Goal: Task Accomplishment & Management: Manage account settings

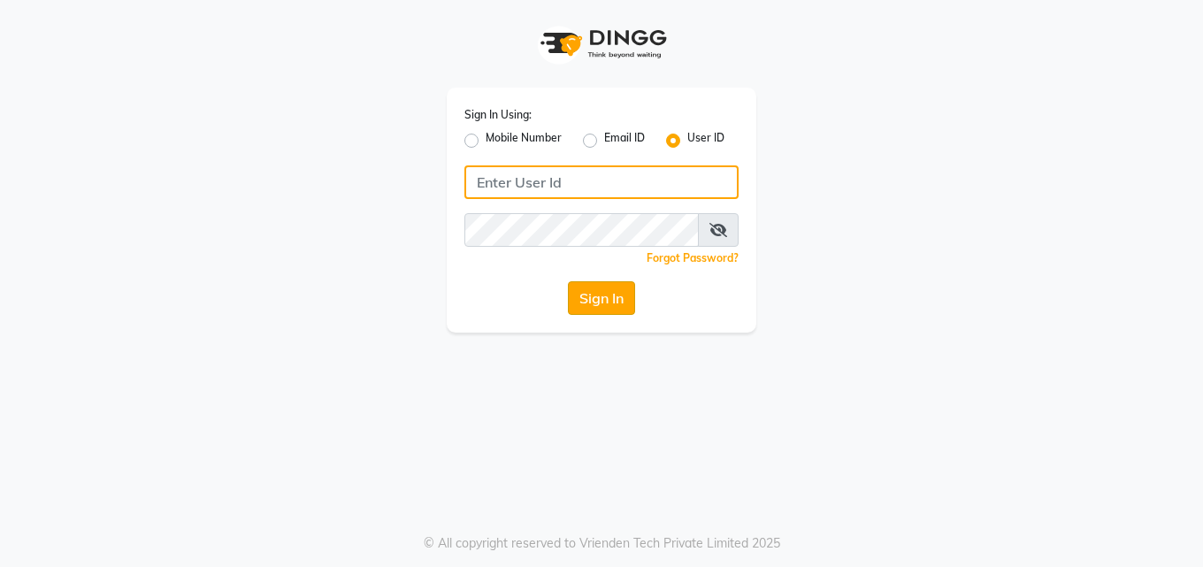
type input "Blush@123"
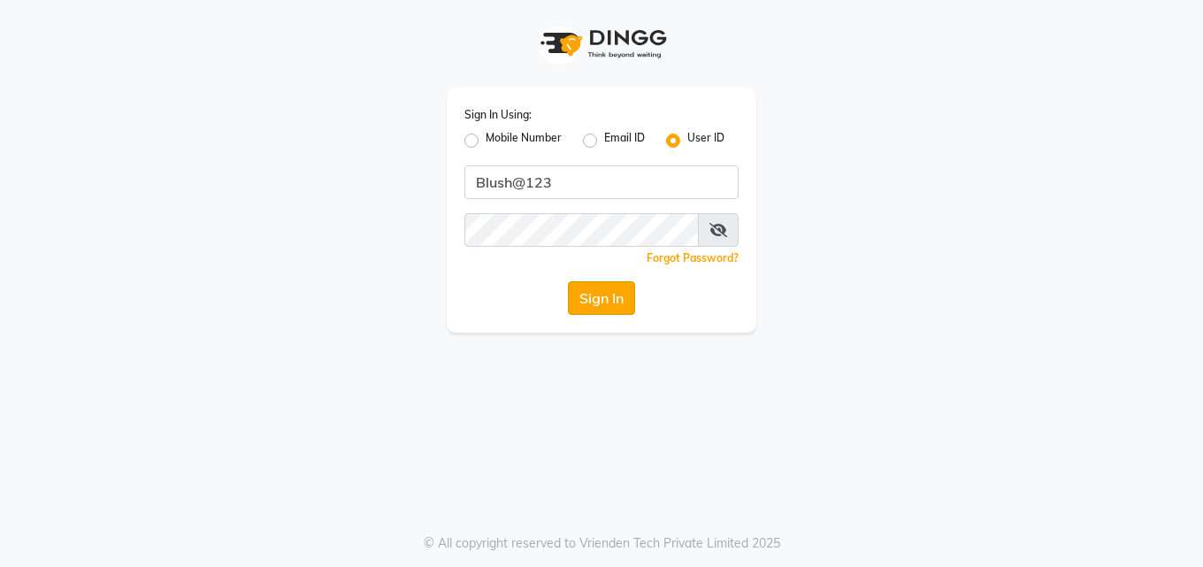
click at [601, 293] on button "Sign In" at bounding box center [601, 298] width 67 height 34
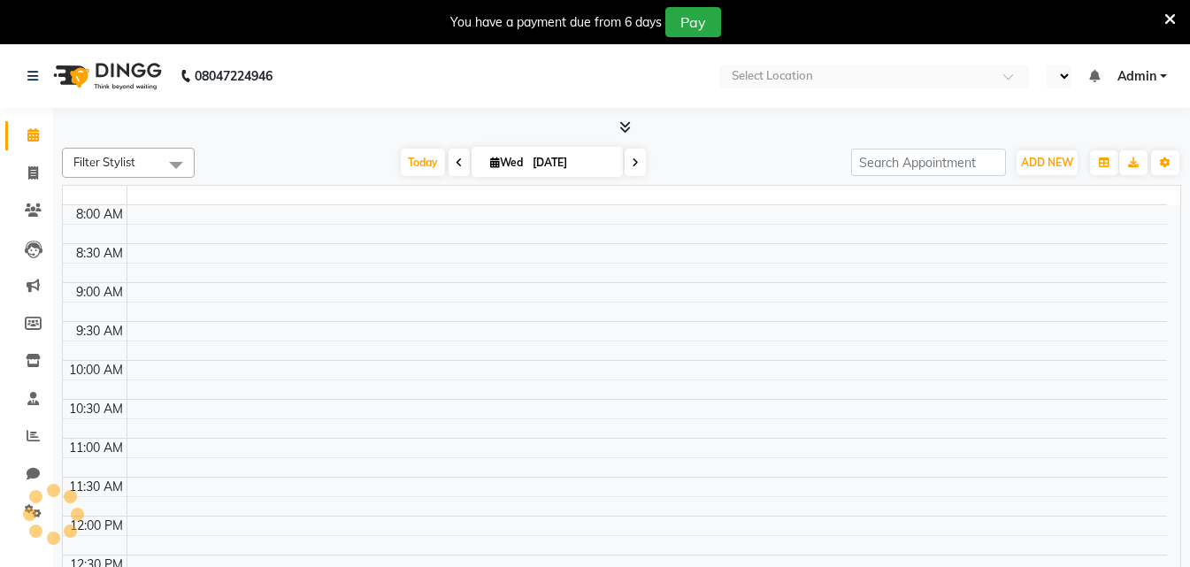
select select "en"
